Goal: Task Accomplishment & Management: Use online tool/utility

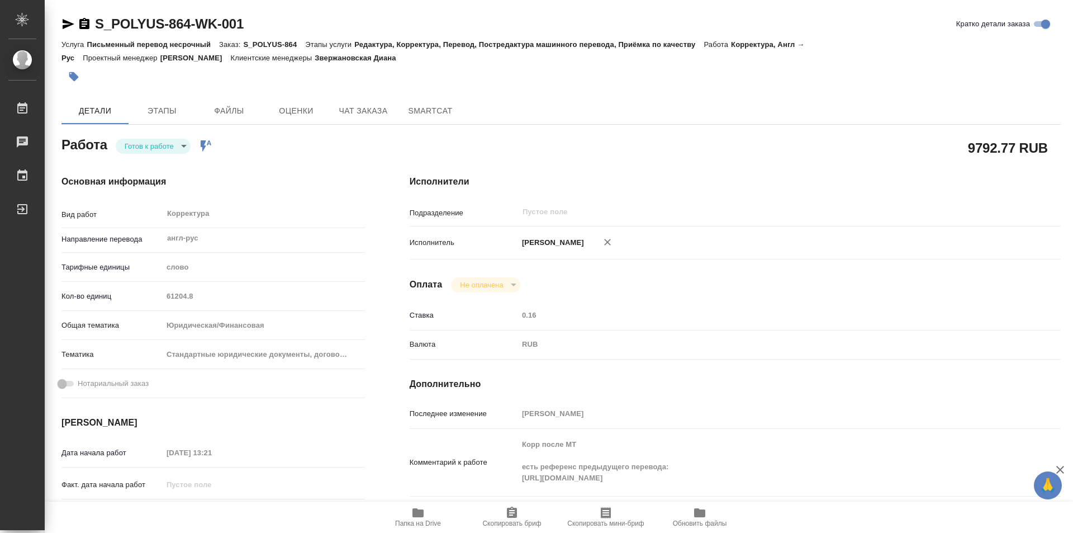
type textarea "x"
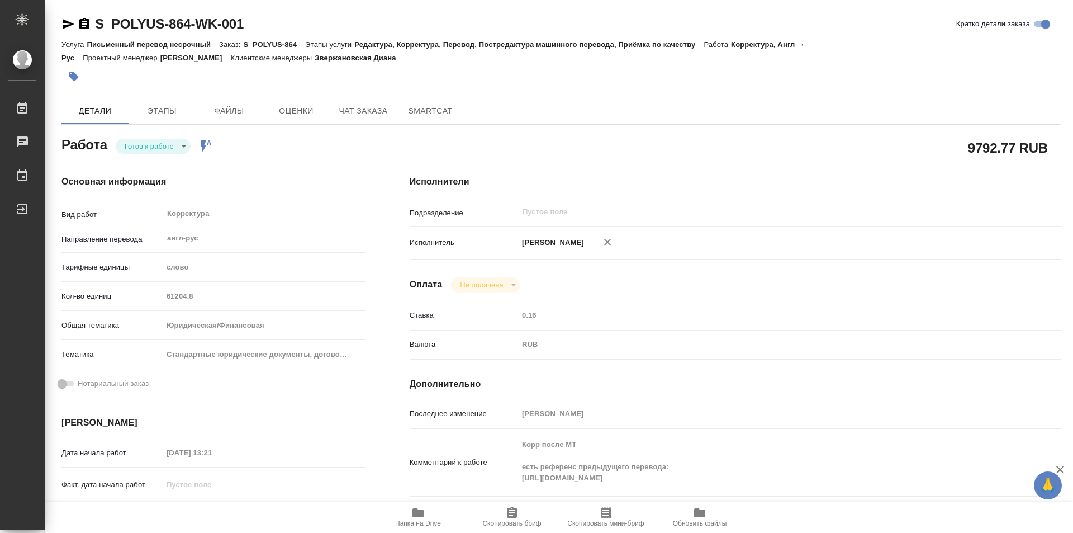
type textarea "x"
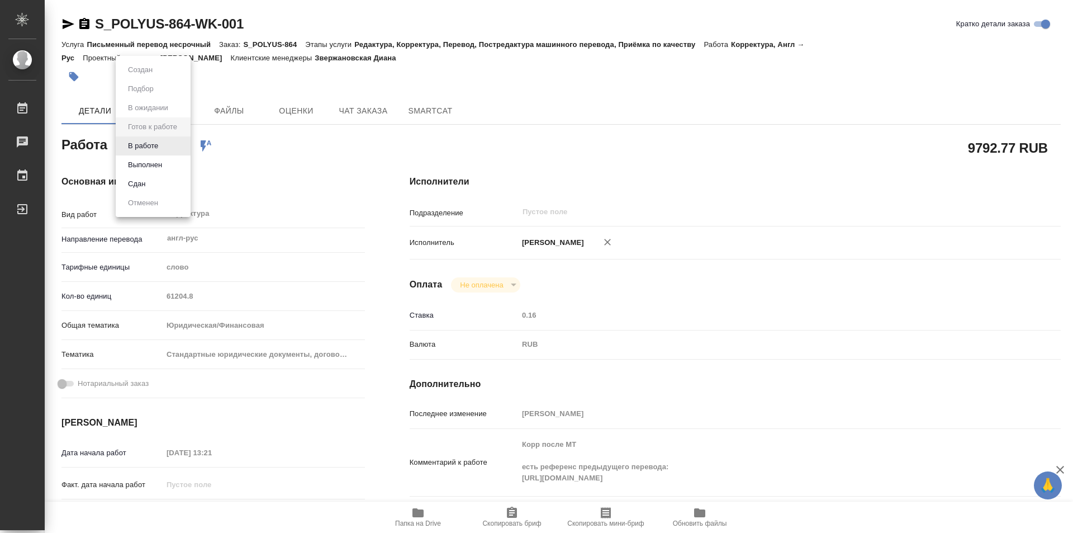
click at [185, 141] on body "🙏 .cls-1 fill:#fff; AWATERA Kozinets [PERSON_NAME] 0 Чаты График Выйти S_POLYUS…" at bounding box center [536, 266] width 1073 height 533
click at [149, 145] on button "В работе" at bounding box center [143, 146] width 37 height 12
type textarea "x"
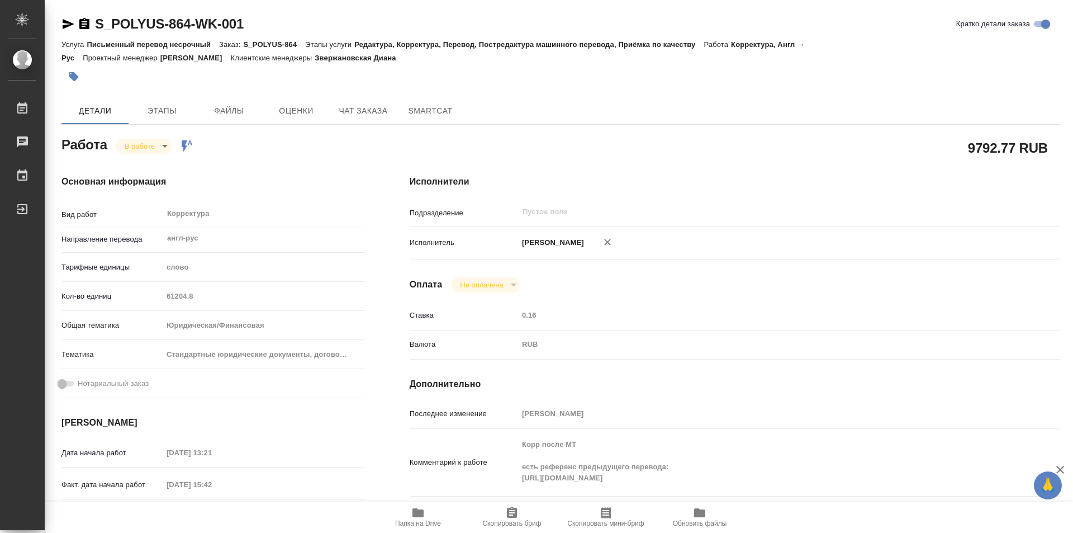
type textarea "x"
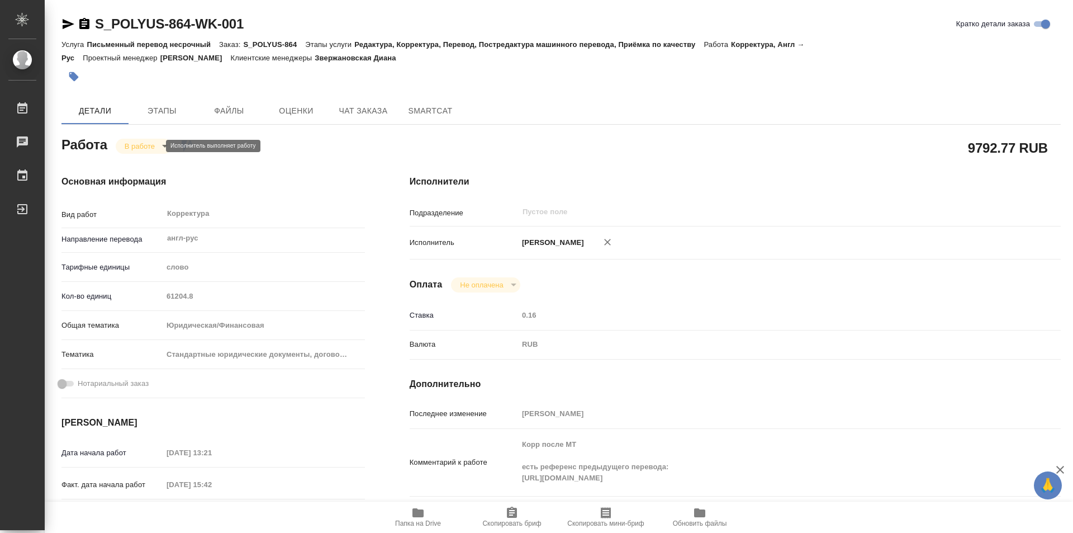
type textarea "x"
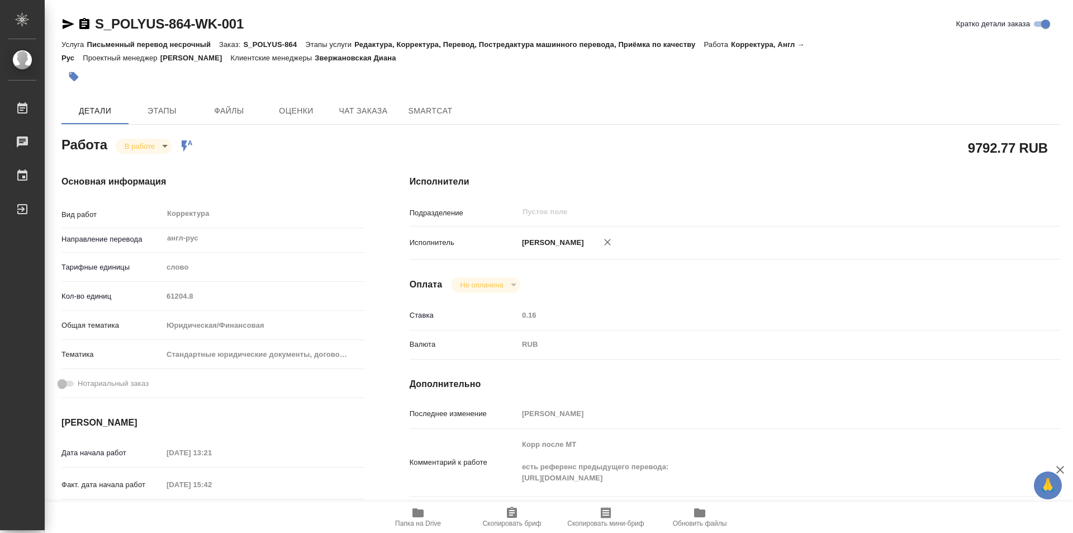
type textarea "x"
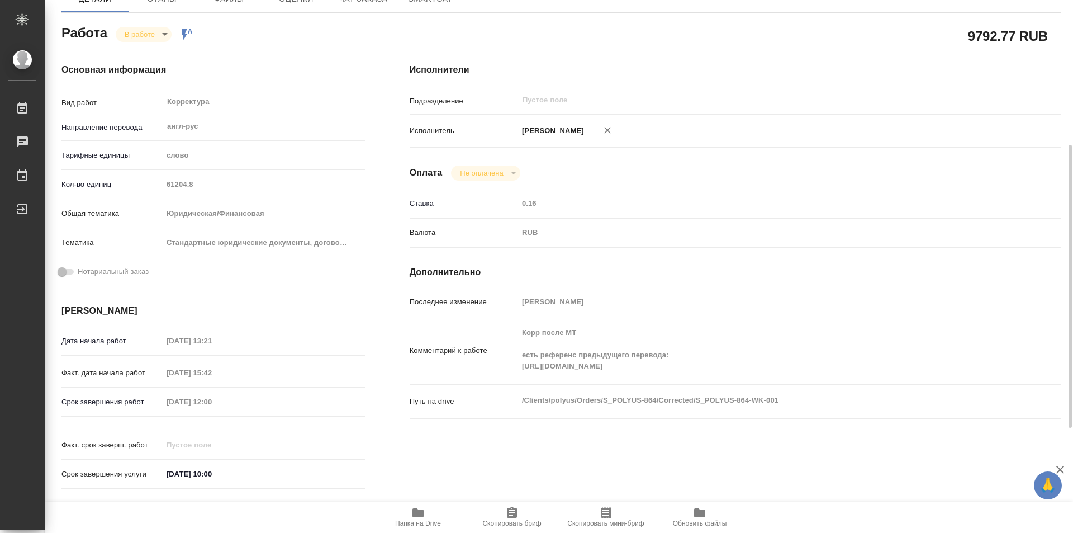
scroll to position [168, 0]
